Goal: Participate in discussion: Engage in conversation with other users on a specific topic

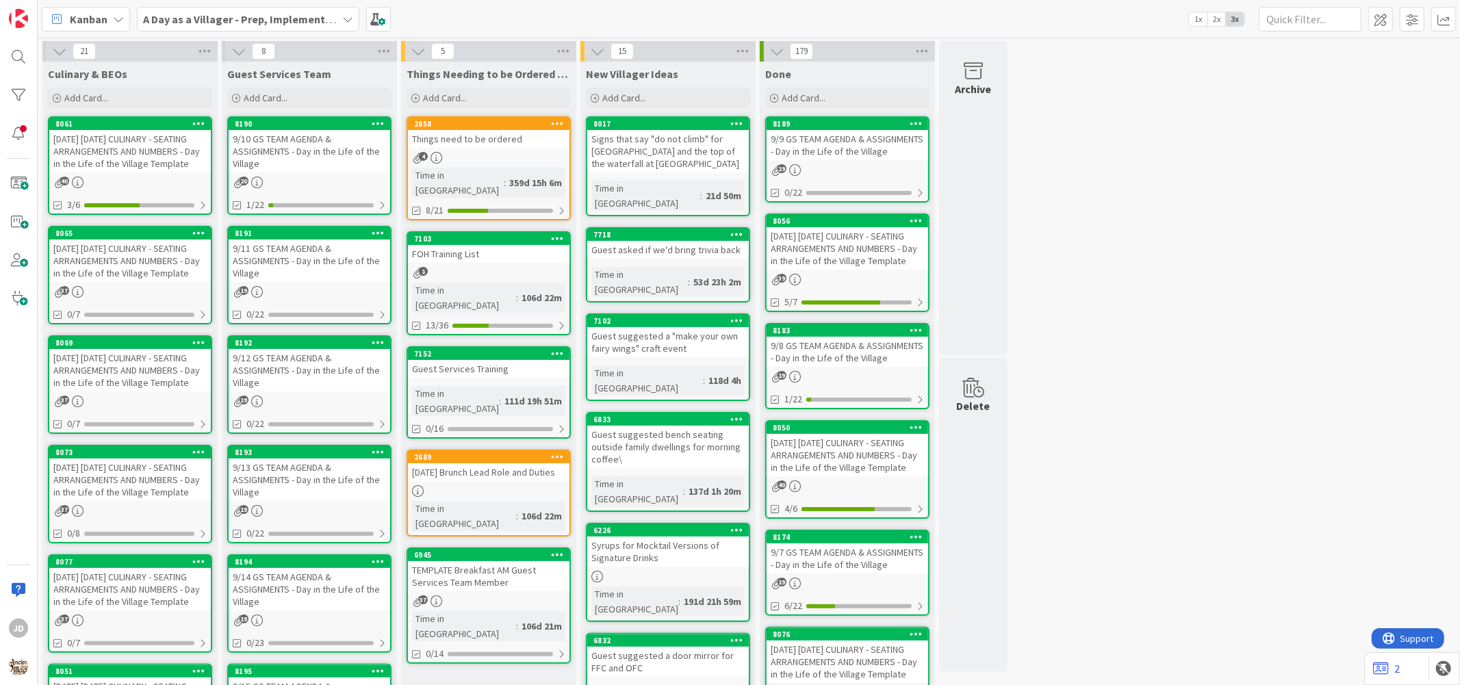
click at [356, 167] on div "9/10 GS TEAM AGENDA & ASSIGNMENTS - Day in the Life of the Village" at bounding box center [310, 151] width 162 height 42
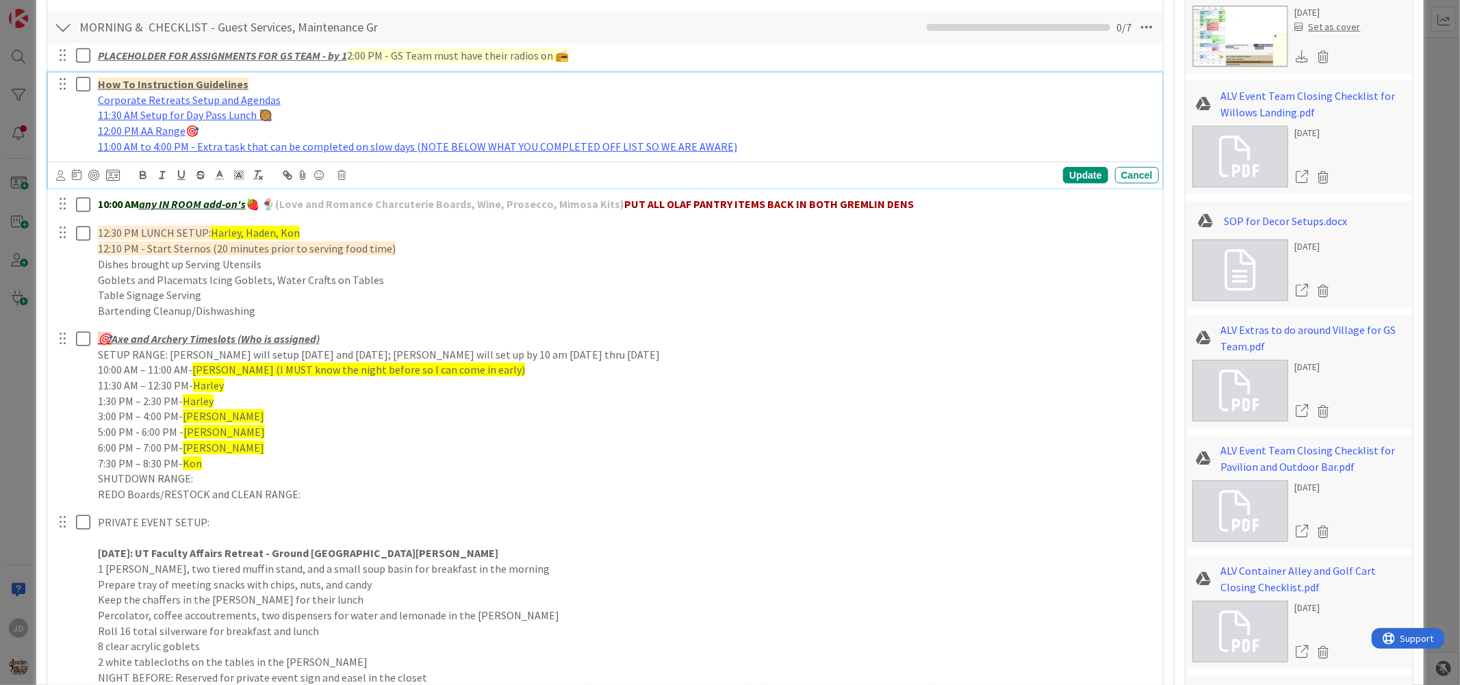
click at [162, 155] on div "How To Instruction Guidelines Corporate Retreats Setup and Agendas 11:30 AM Set…" at bounding box center [625, 116] width 1066 height 86
click at [1129, 177] on div "Cancel" at bounding box center [1137, 175] width 44 height 16
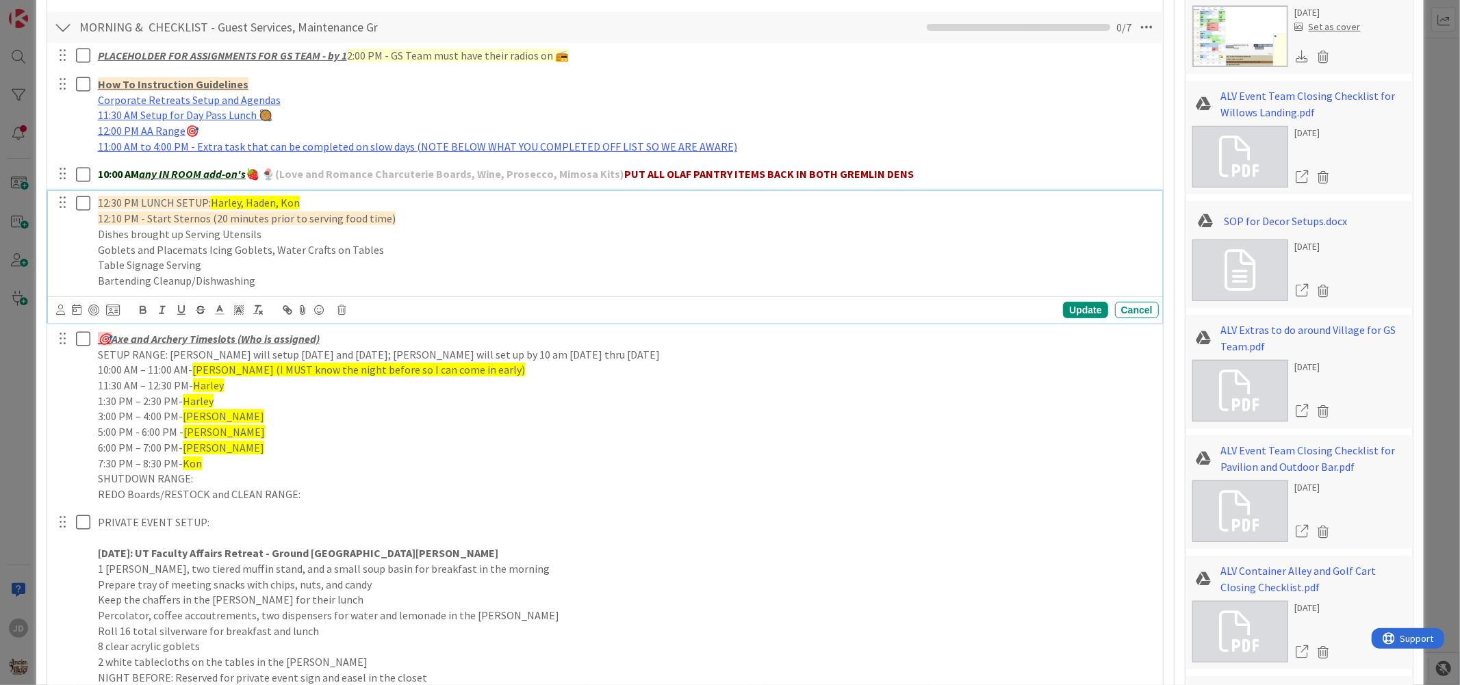
click at [84, 206] on icon at bounding box center [83, 203] width 14 height 16
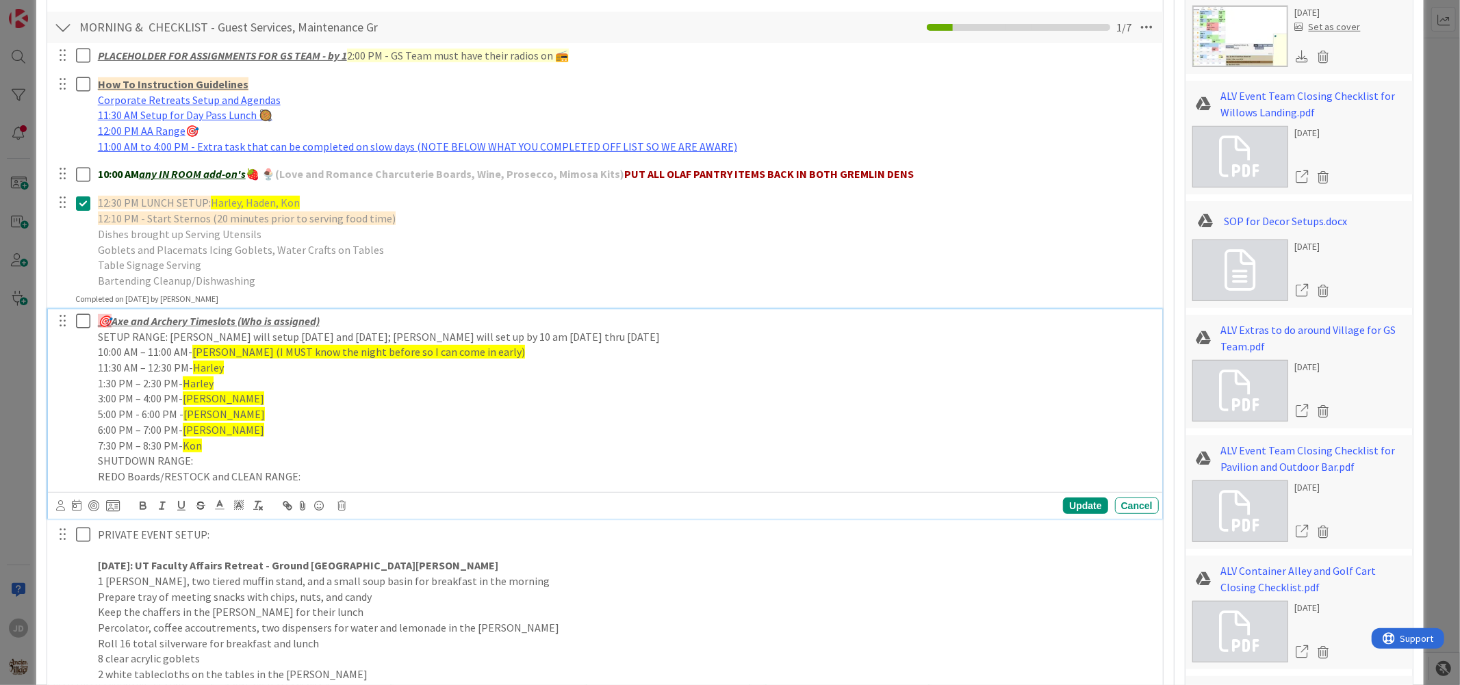
click at [86, 323] on icon at bounding box center [83, 321] width 14 height 16
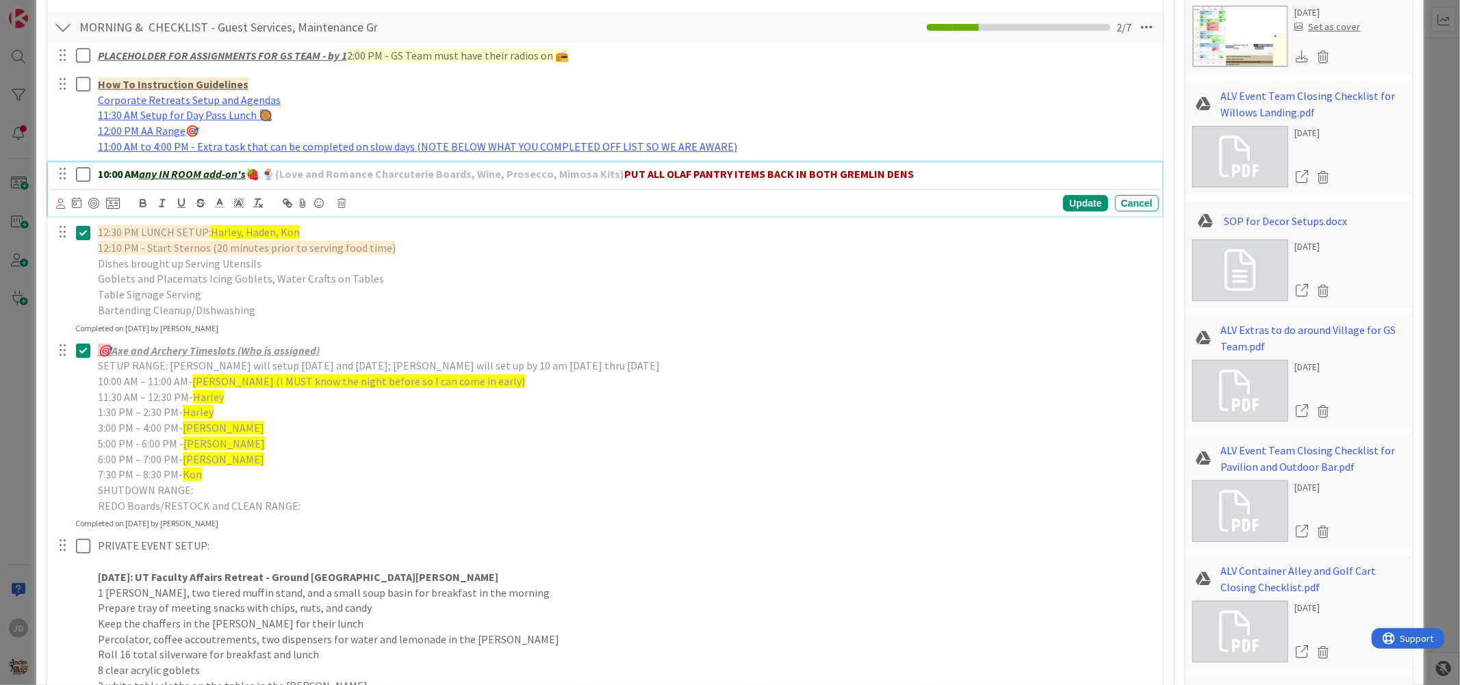
click at [90, 175] on button at bounding box center [84, 175] width 16 height 22
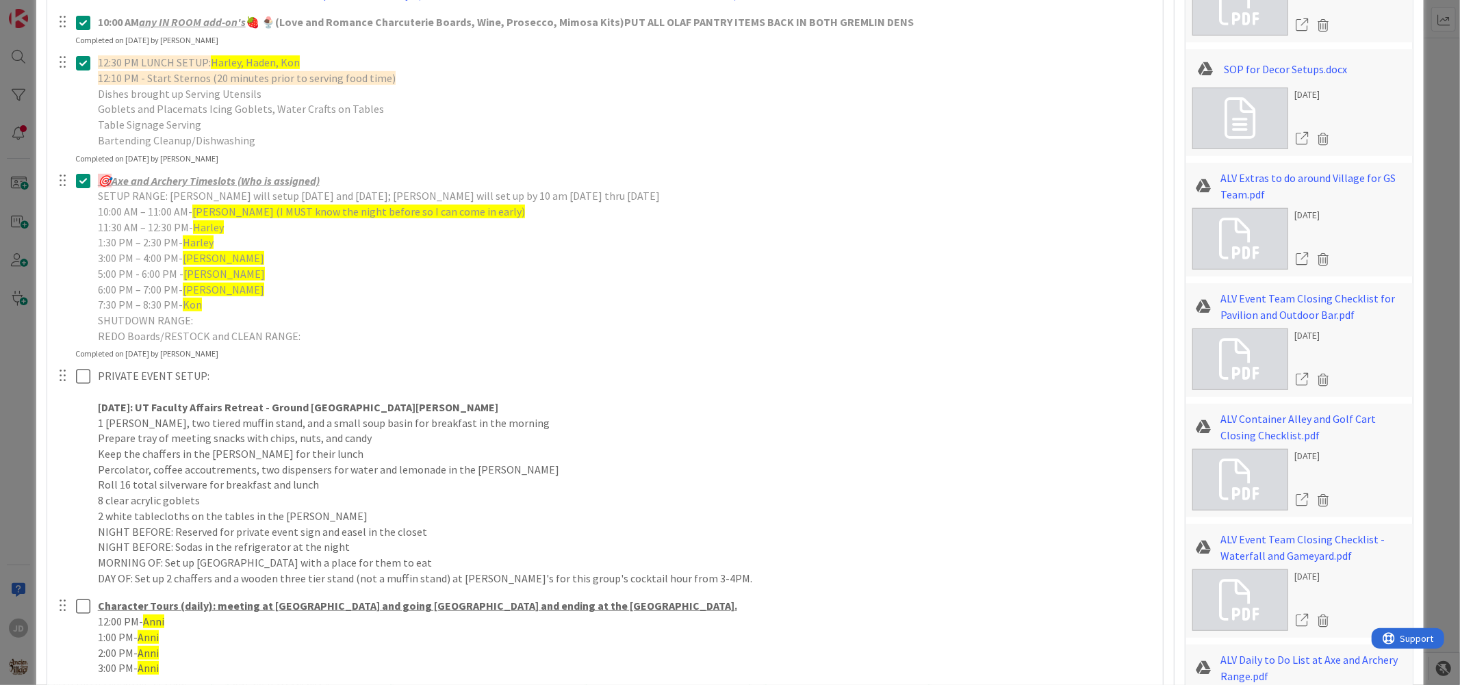
scroll to position [761, 0]
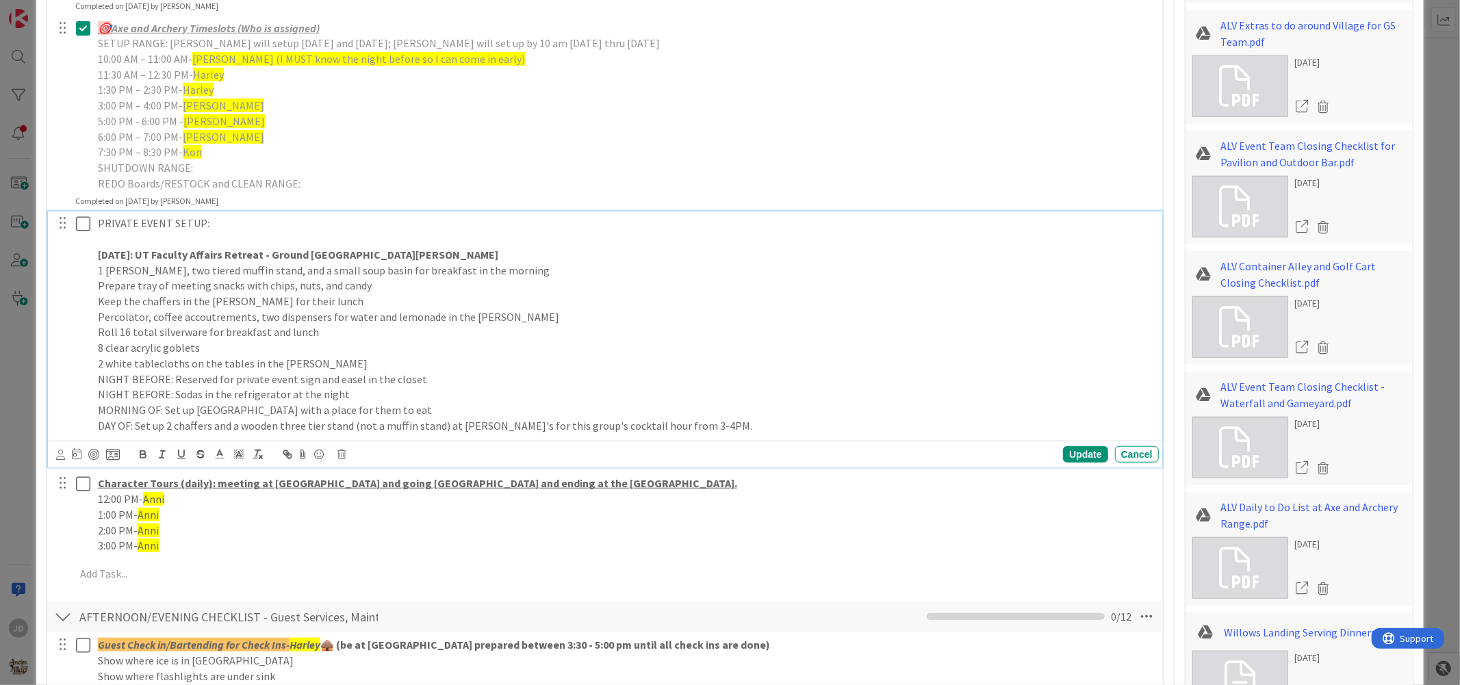
click at [77, 228] on icon at bounding box center [83, 224] width 14 height 16
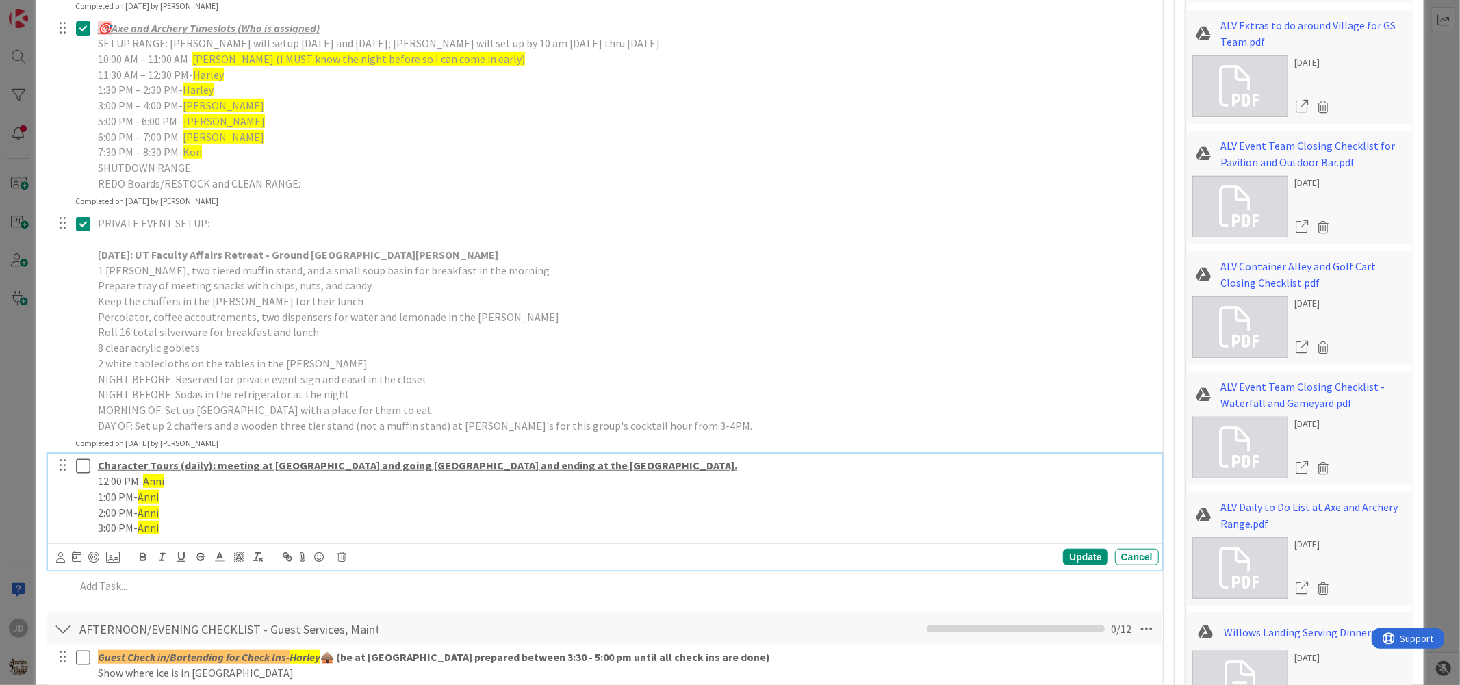
click at [89, 469] on icon at bounding box center [83, 466] width 14 height 16
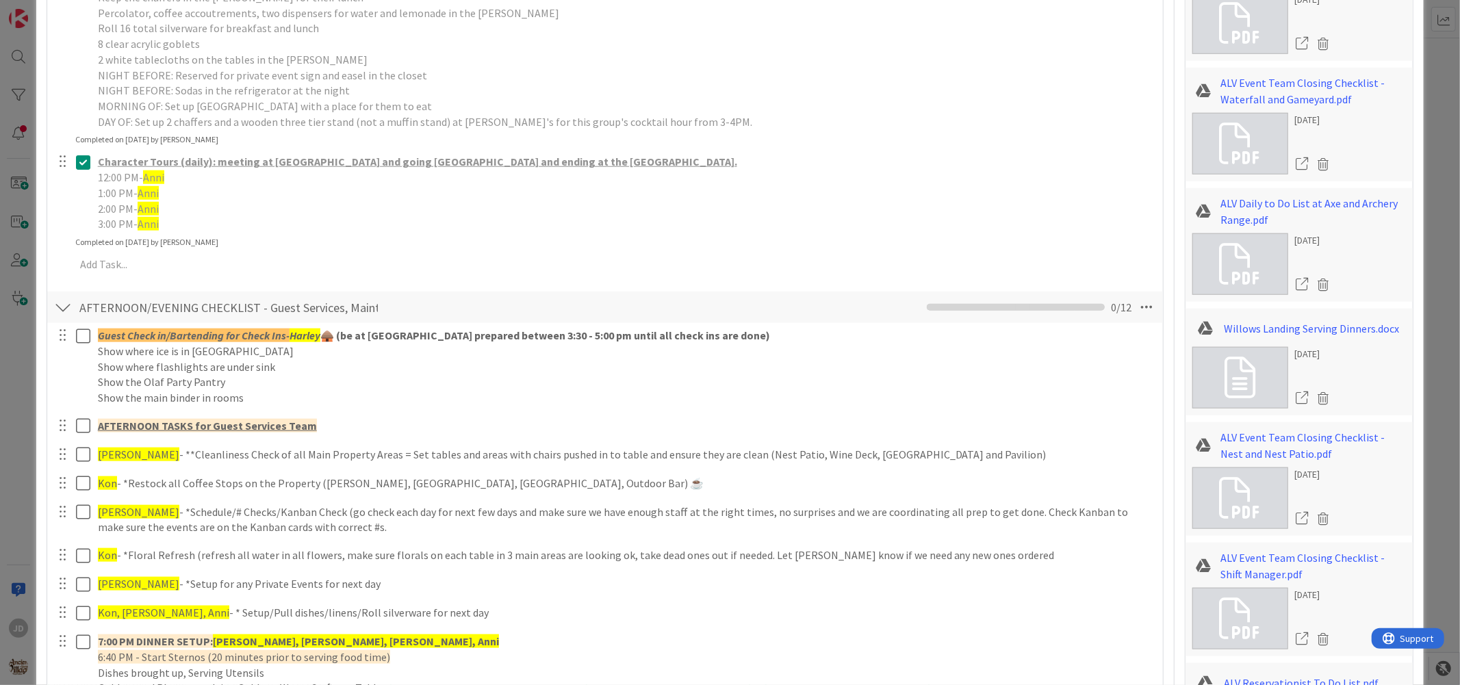
scroll to position [1140, 0]
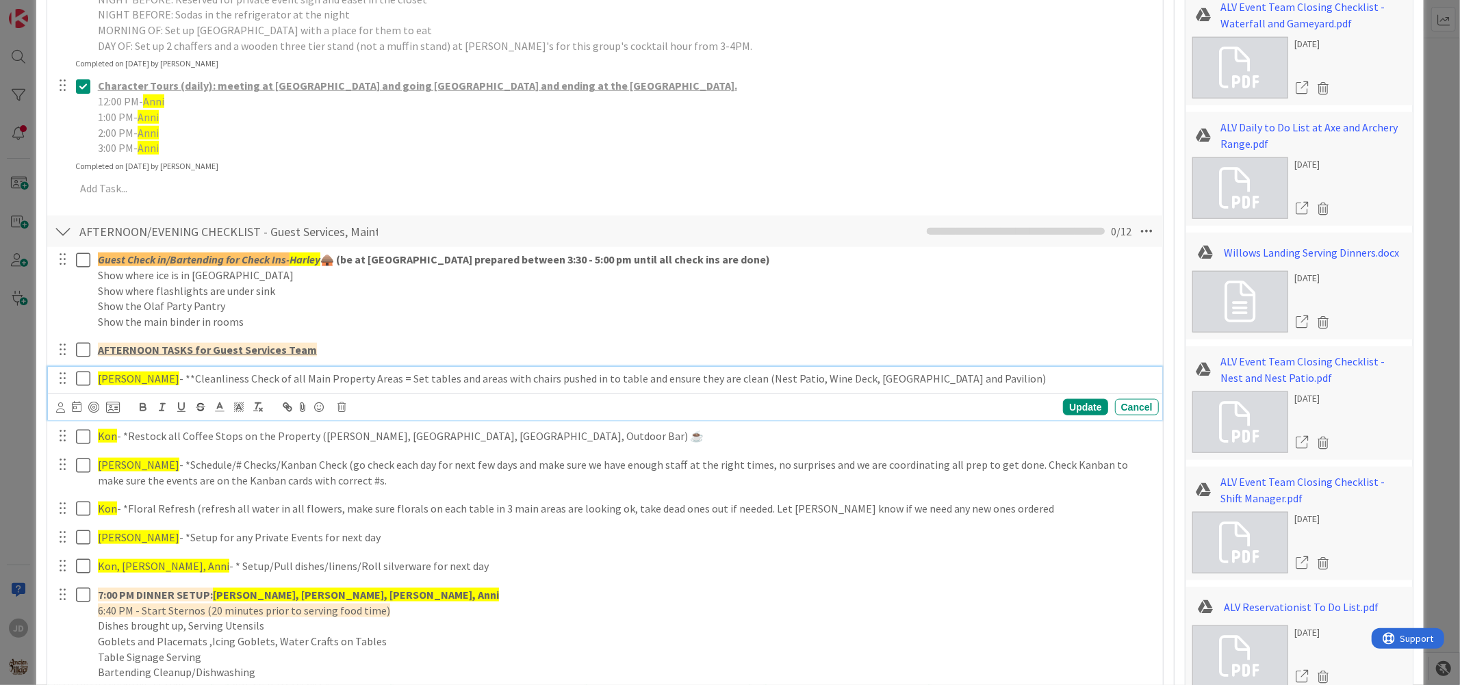
click at [84, 381] on icon at bounding box center [83, 378] width 14 height 16
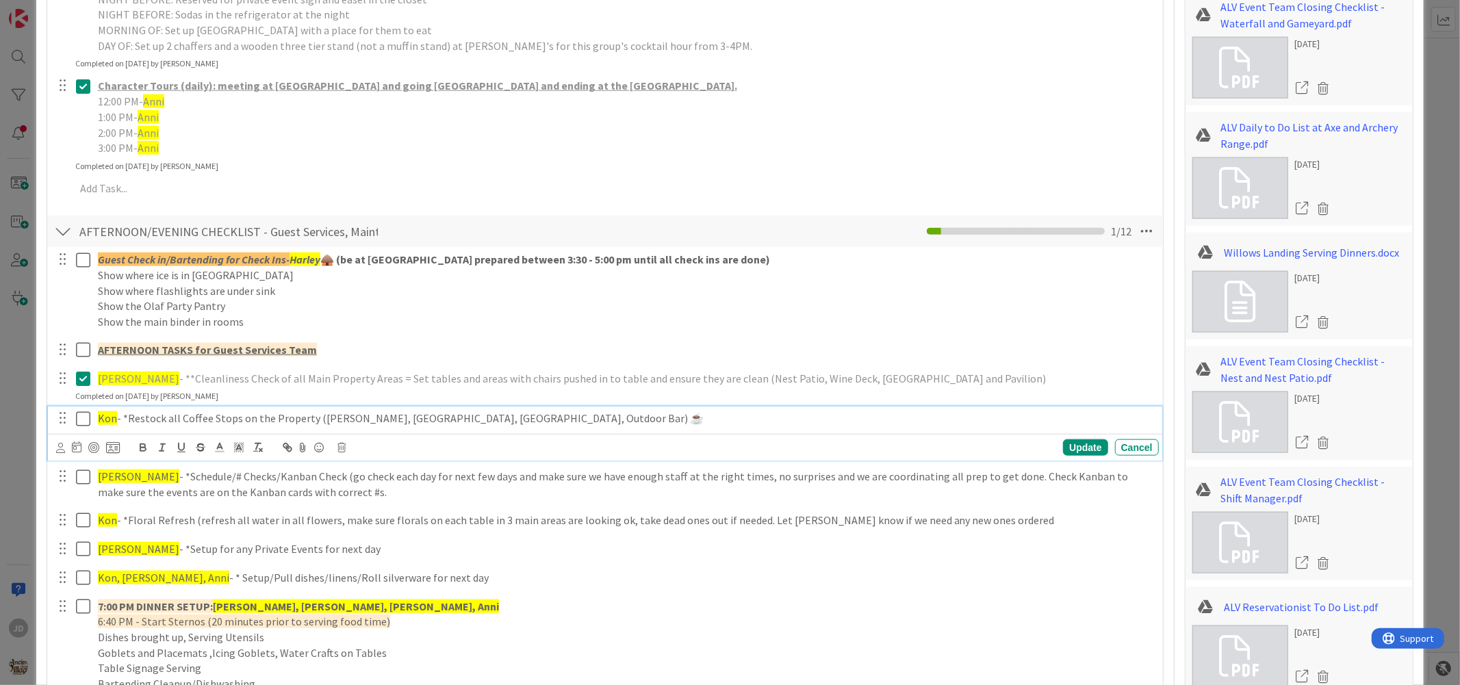
click at [78, 420] on icon at bounding box center [83, 419] width 14 height 16
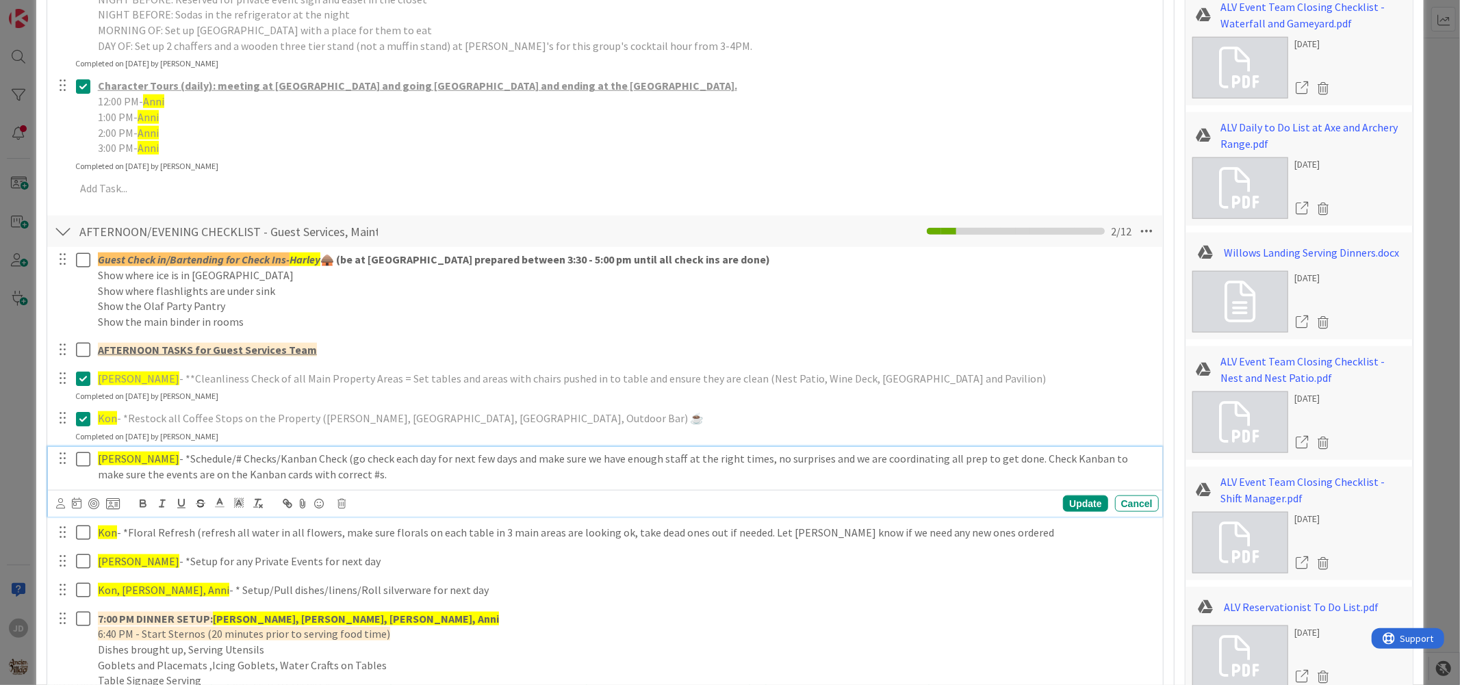
click at [87, 461] on icon at bounding box center [83, 459] width 14 height 16
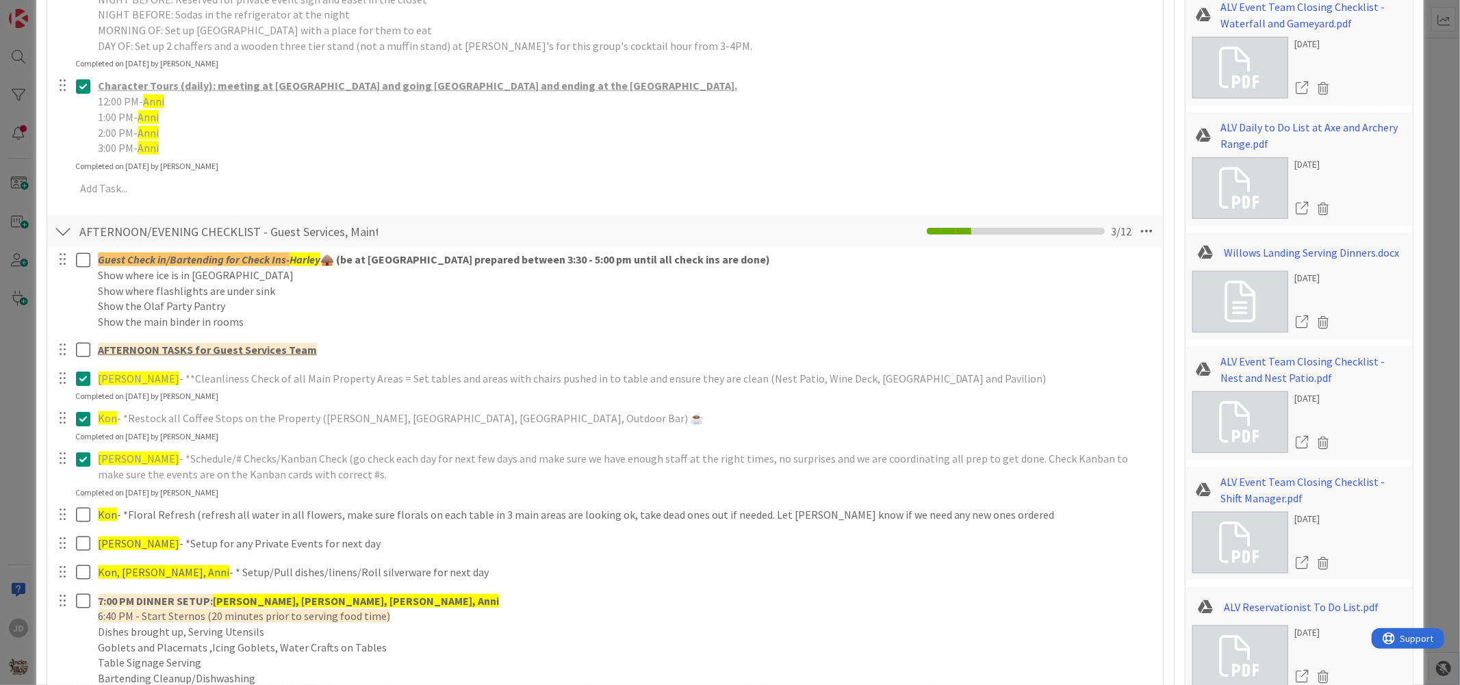
scroll to position [1216, 0]
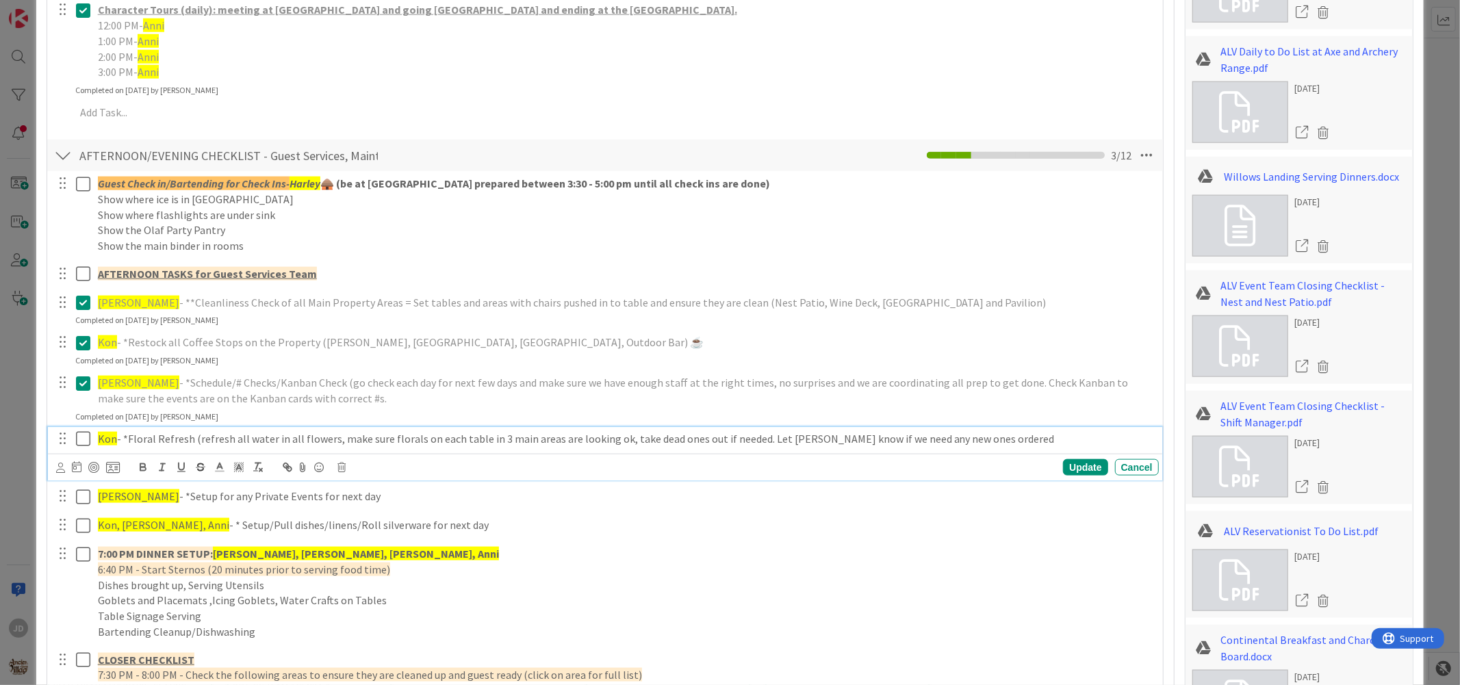
click at [82, 442] on icon at bounding box center [83, 439] width 14 height 16
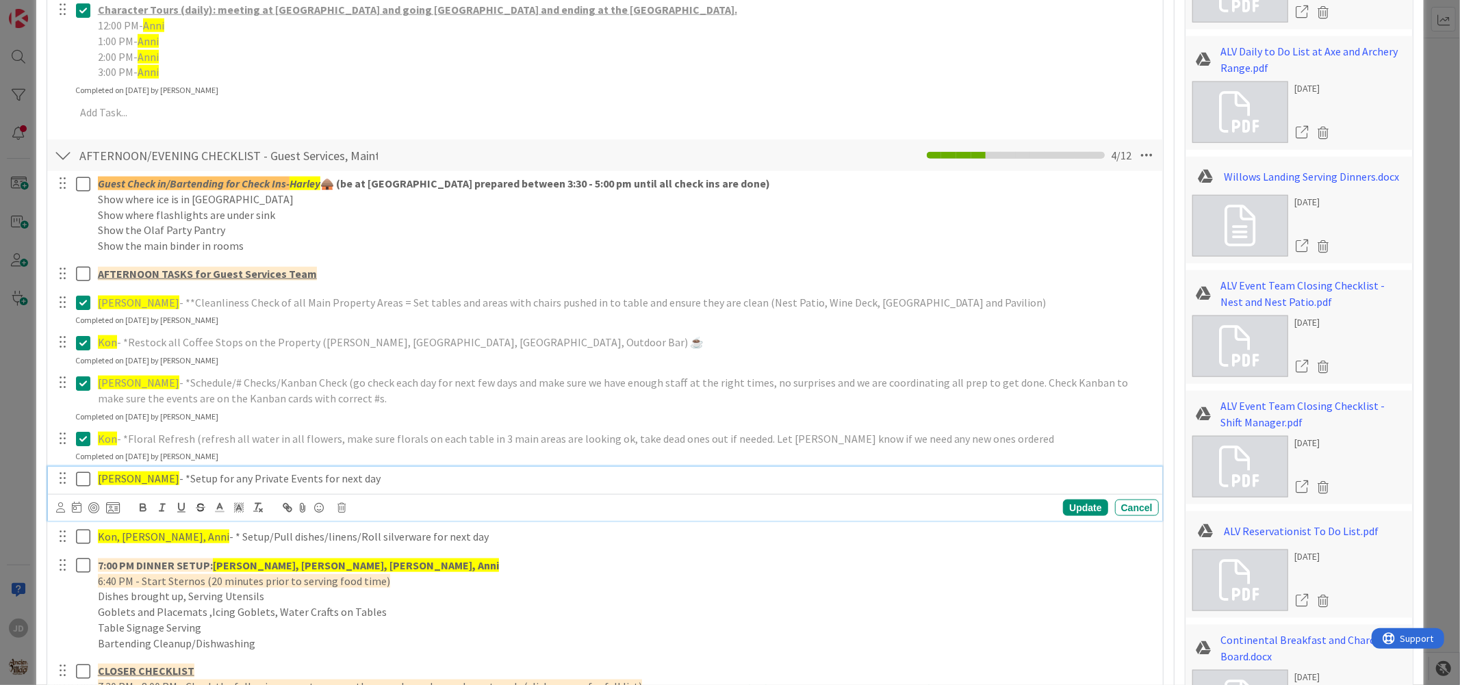
click at [79, 476] on icon at bounding box center [83, 479] width 14 height 16
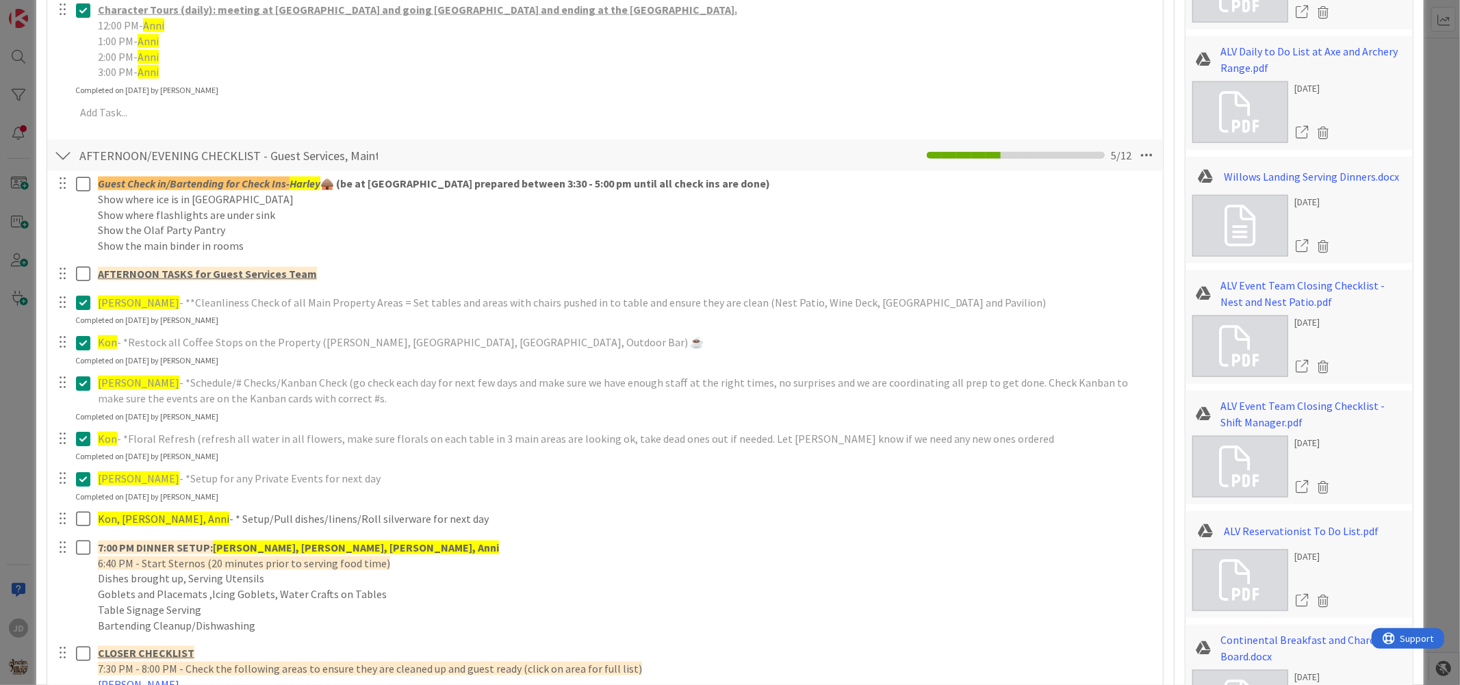
scroll to position [1292, 0]
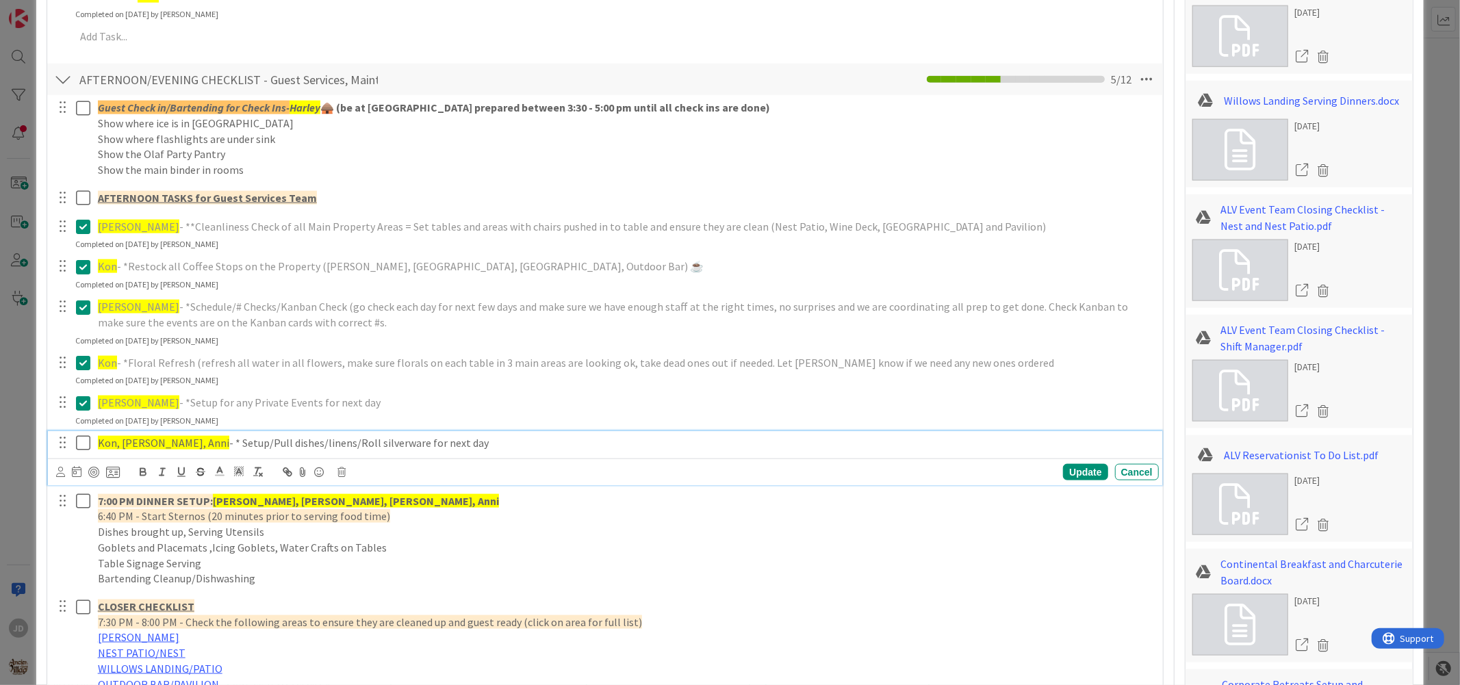
click at [80, 441] on icon at bounding box center [83, 443] width 14 height 16
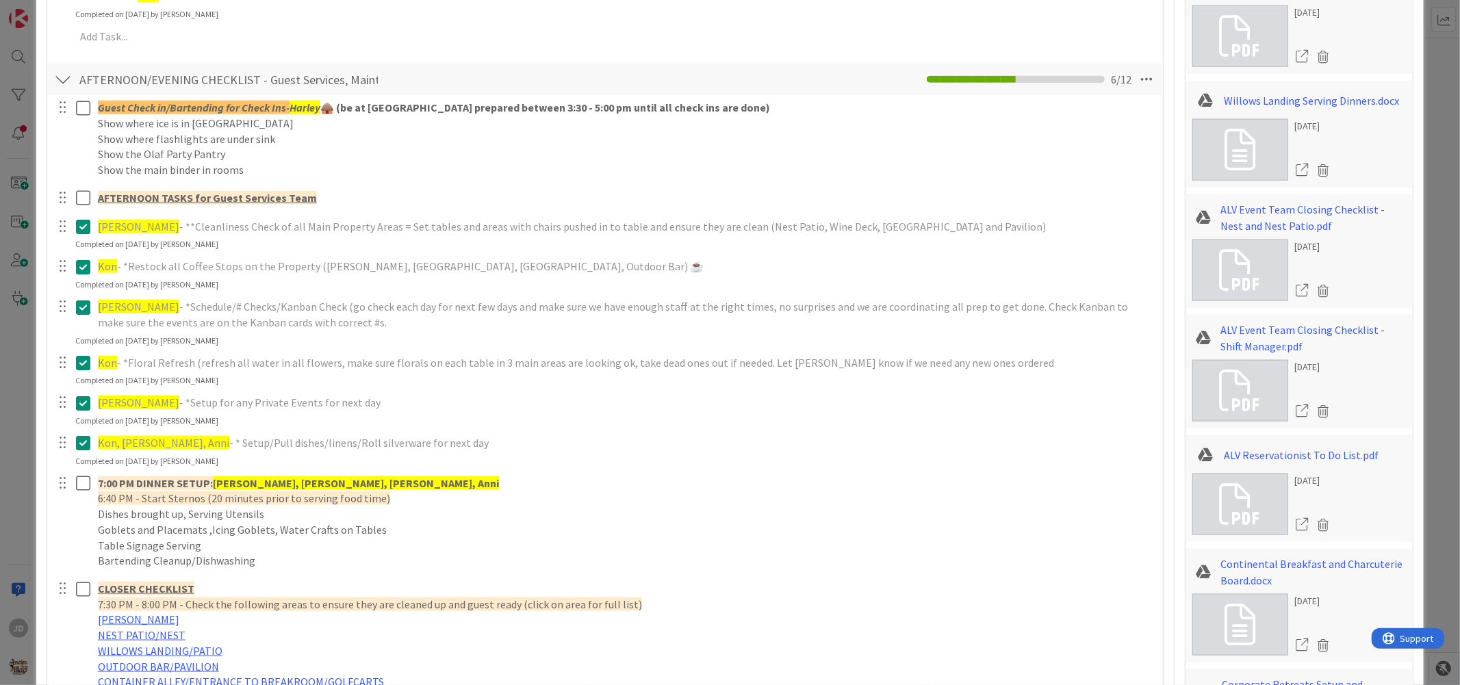
scroll to position [1445, 0]
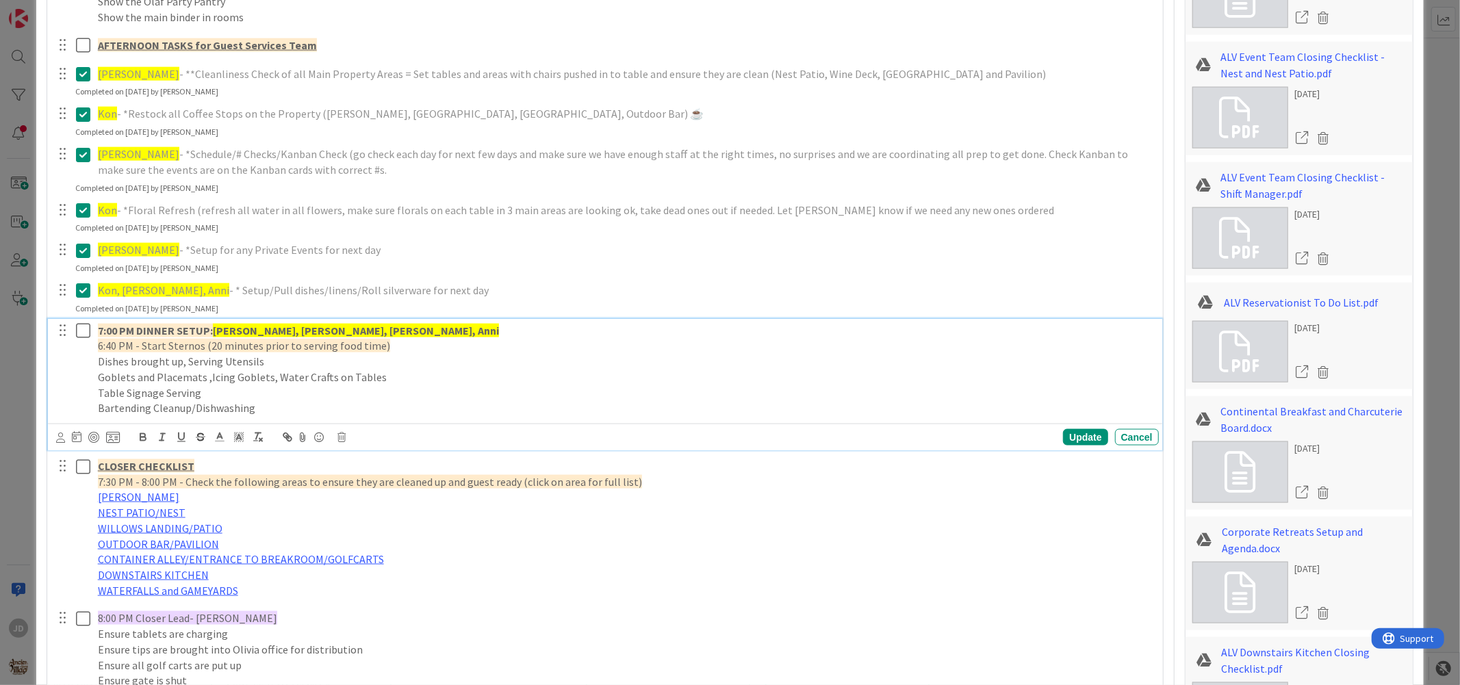
click at [86, 324] on icon at bounding box center [83, 330] width 14 height 16
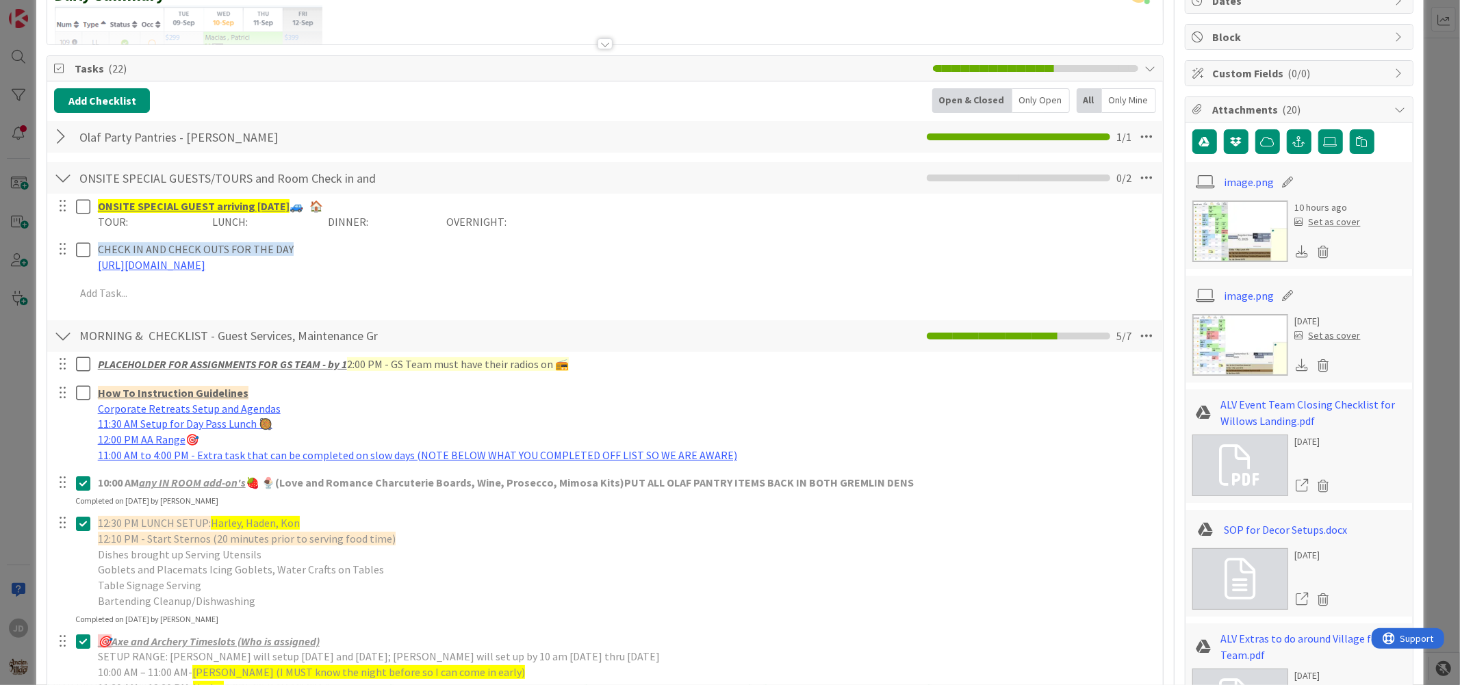
scroll to position [0, 0]
